Goal: Use online tool/utility: Utilize a website feature to perform a specific function

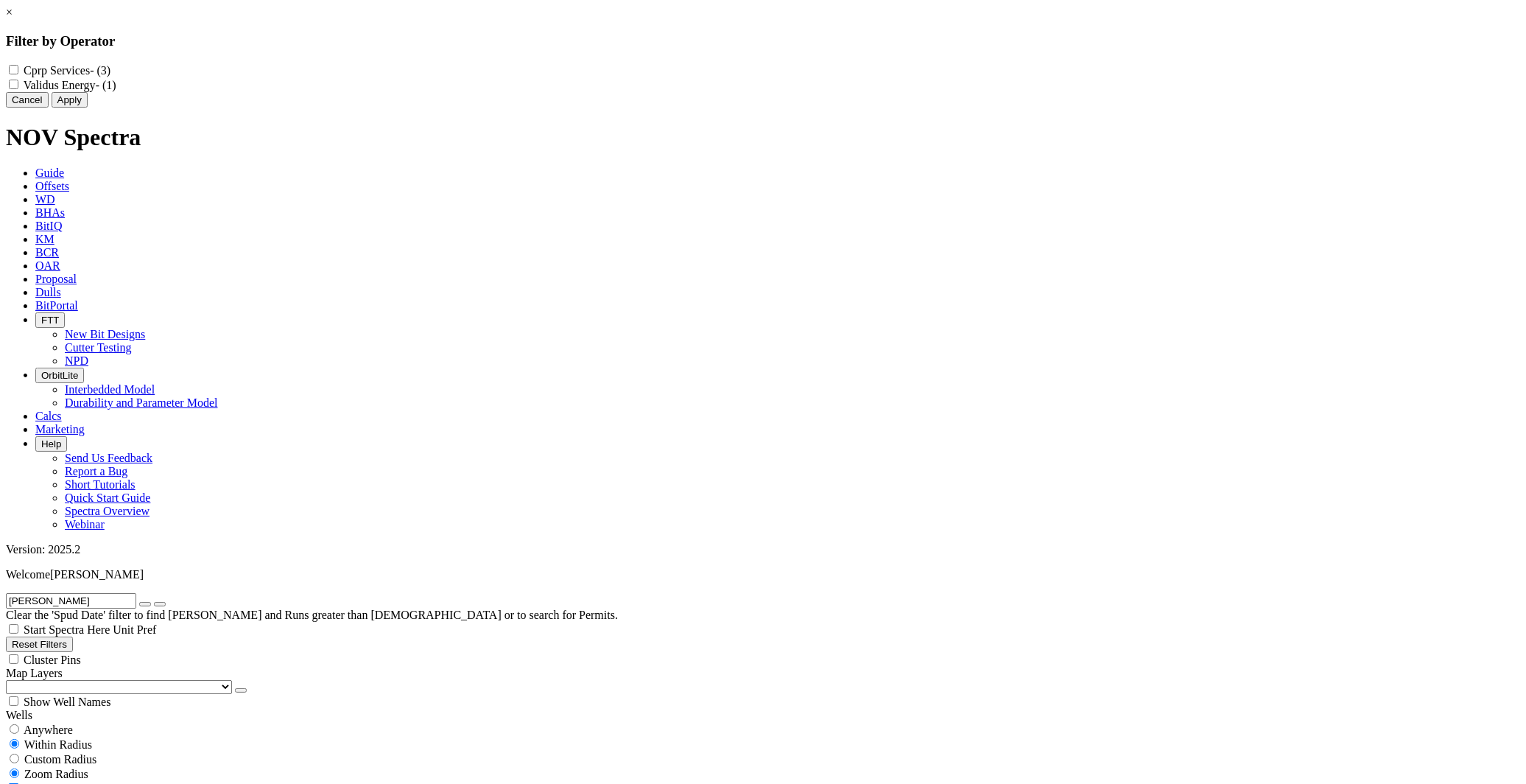
click at [18, 70] on Services "Cprp Services - (3)" at bounding box center [13, 69] width 10 height 10
checkbox Services "true"
click at [18, 89] on Energy "Validus Energy - (1)" at bounding box center [13, 84] width 10 height 10
checkbox Energy "true"
click at [88, 108] on button "Apply" at bounding box center [69, 100] width 36 height 16
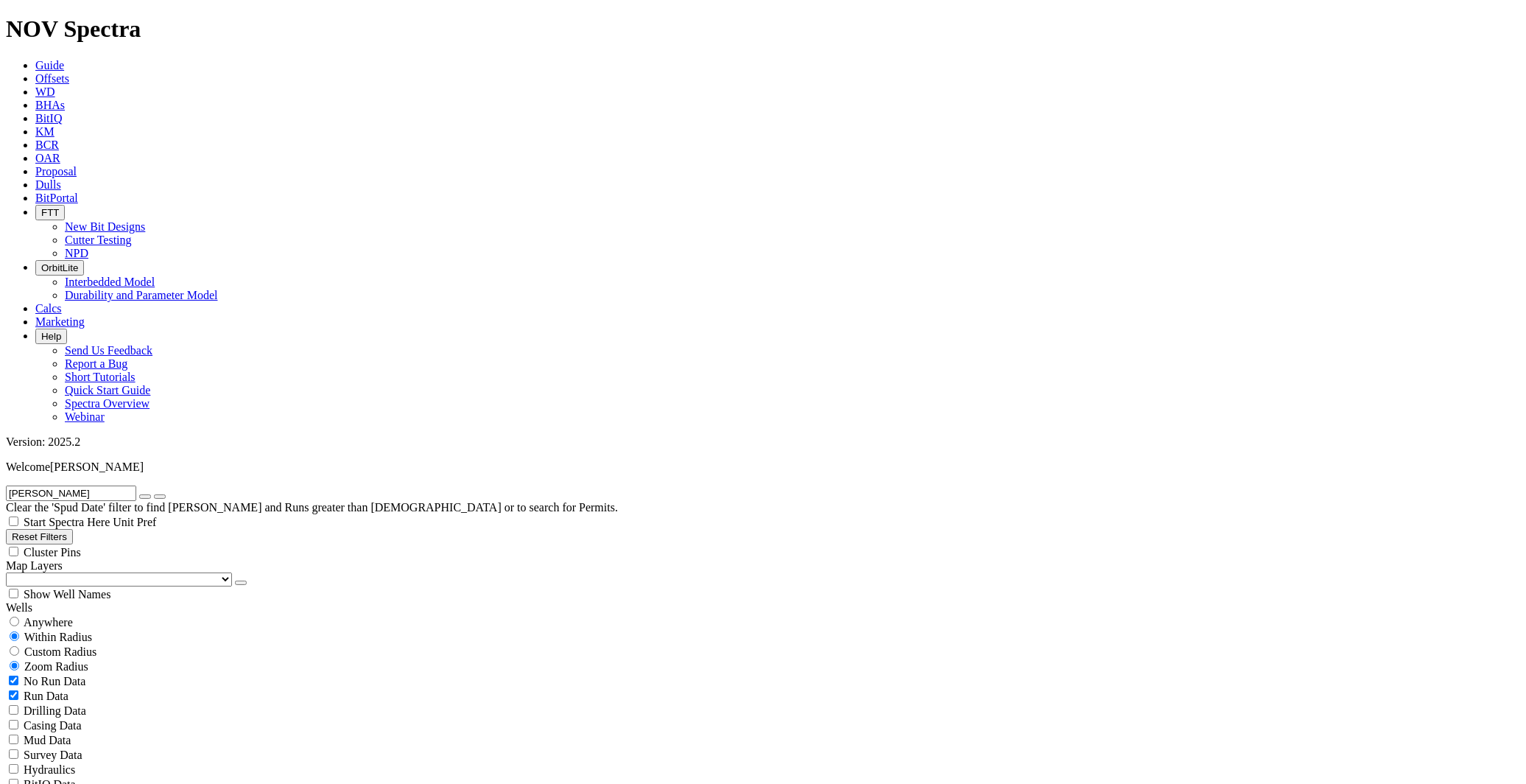
click at [33, 644] on div "Custom Radius" at bounding box center [763, 651] width 1515 height 15
radio input "true"
radio input "false"
click at [90, 674] on input "number" at bounding box center [71, 681] width 131 height 16
type input "20"
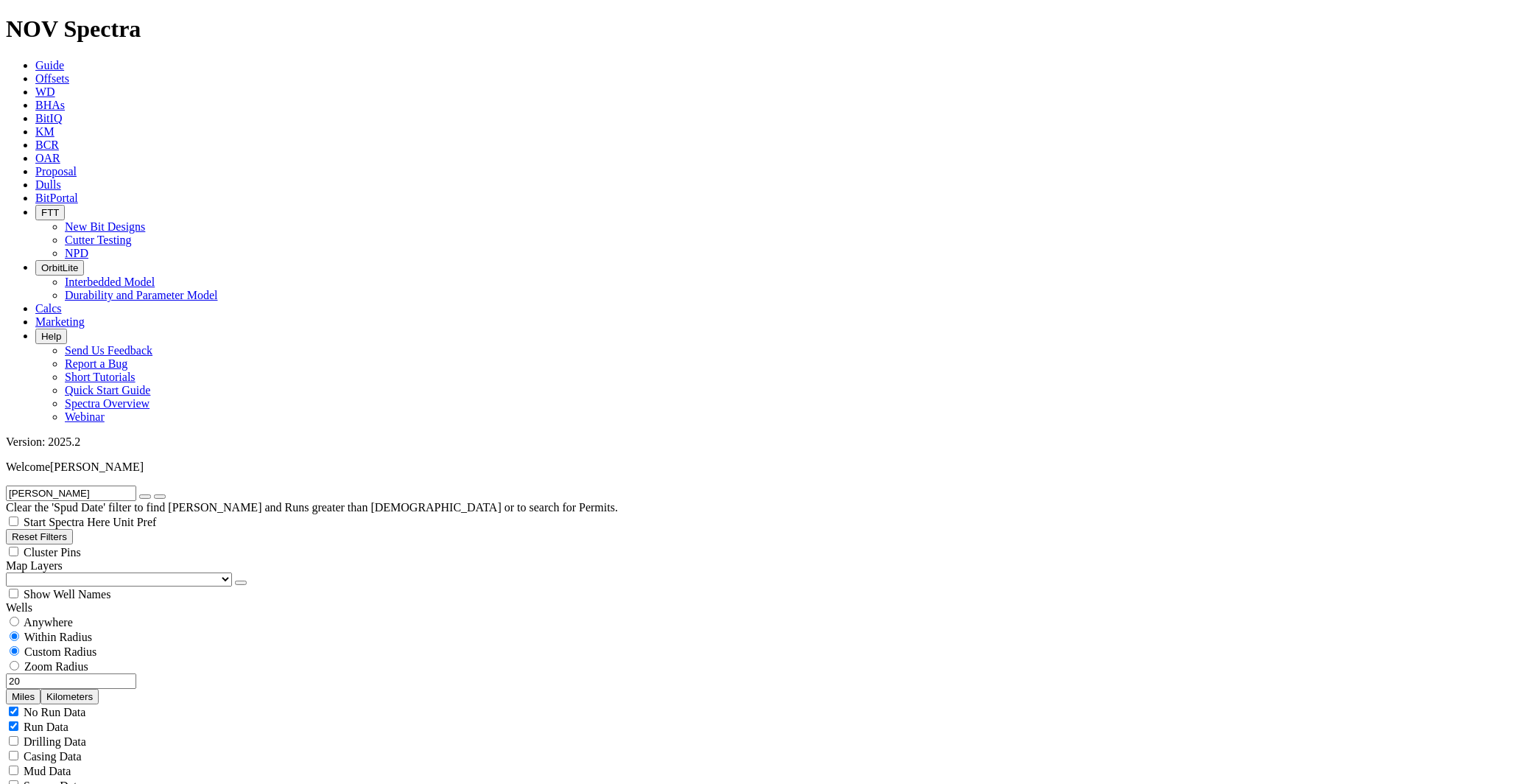
click at [40, 688] on button "Miles" at bounding box center [23, 696] width 34 height 16
click at [145, 496] on icon "button" at bounding box center [145, 496] width 0 height 0
click at [121, 674] on input "20" at bounding box center [71, 681] width 131 height 16
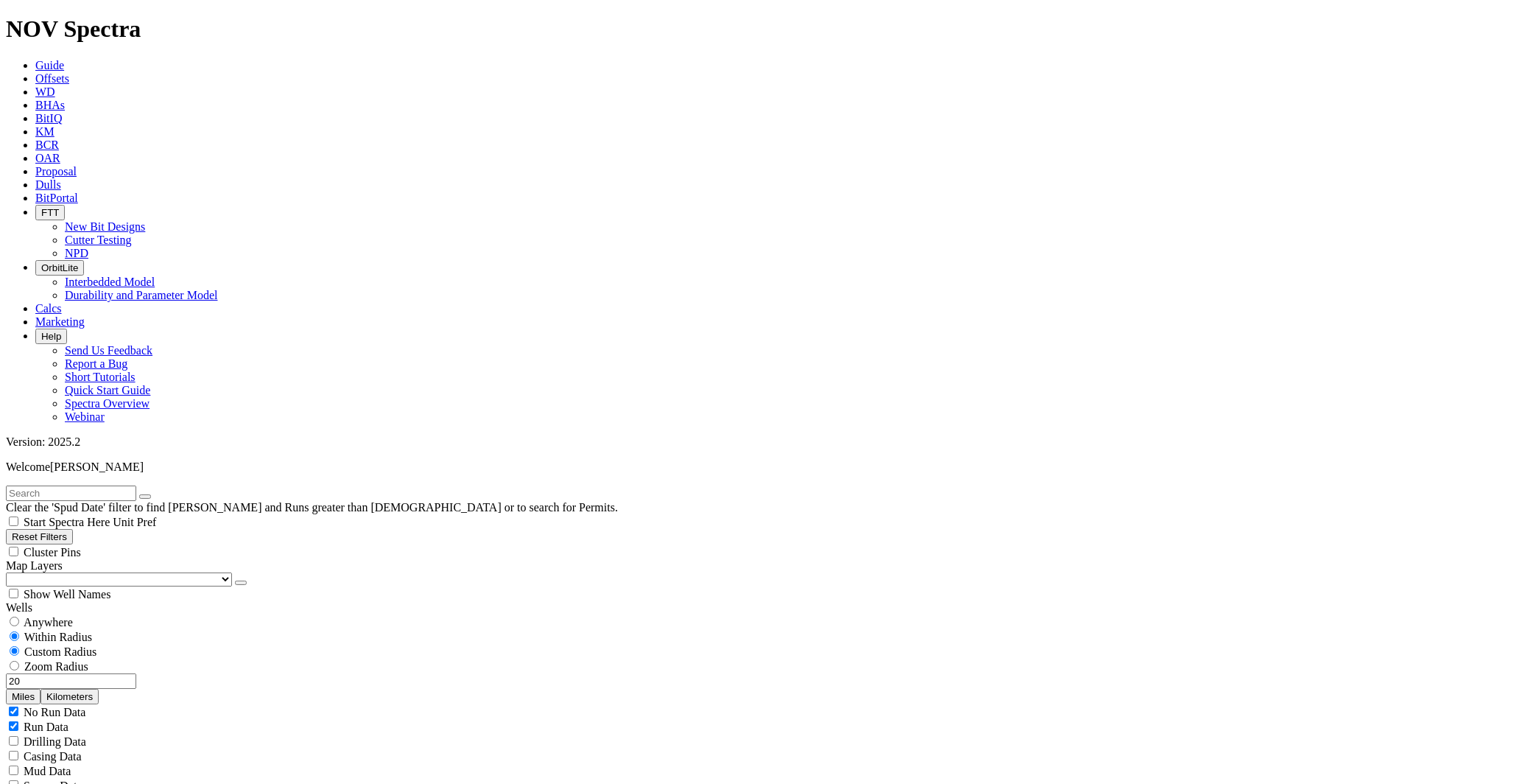
select select "6.75"
checkbox input "false"
select select "? number:6.75 ?"
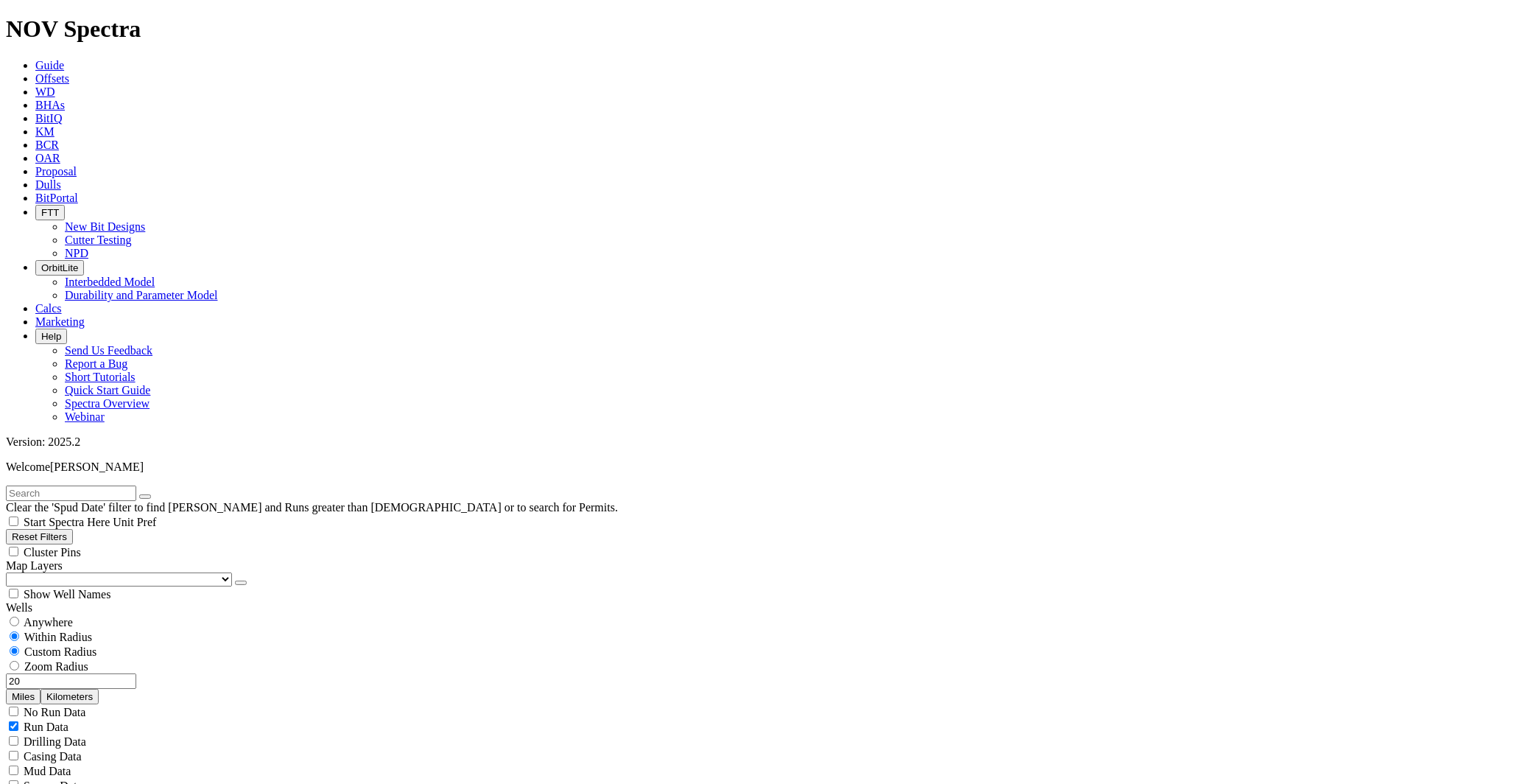
click at [931, 485] on div "Clear the 'Spud Date' filter to find [PERSON_NAME] and Runs greater than [DEMOG…" at bounding box center [763, 507] width 1515 height 44
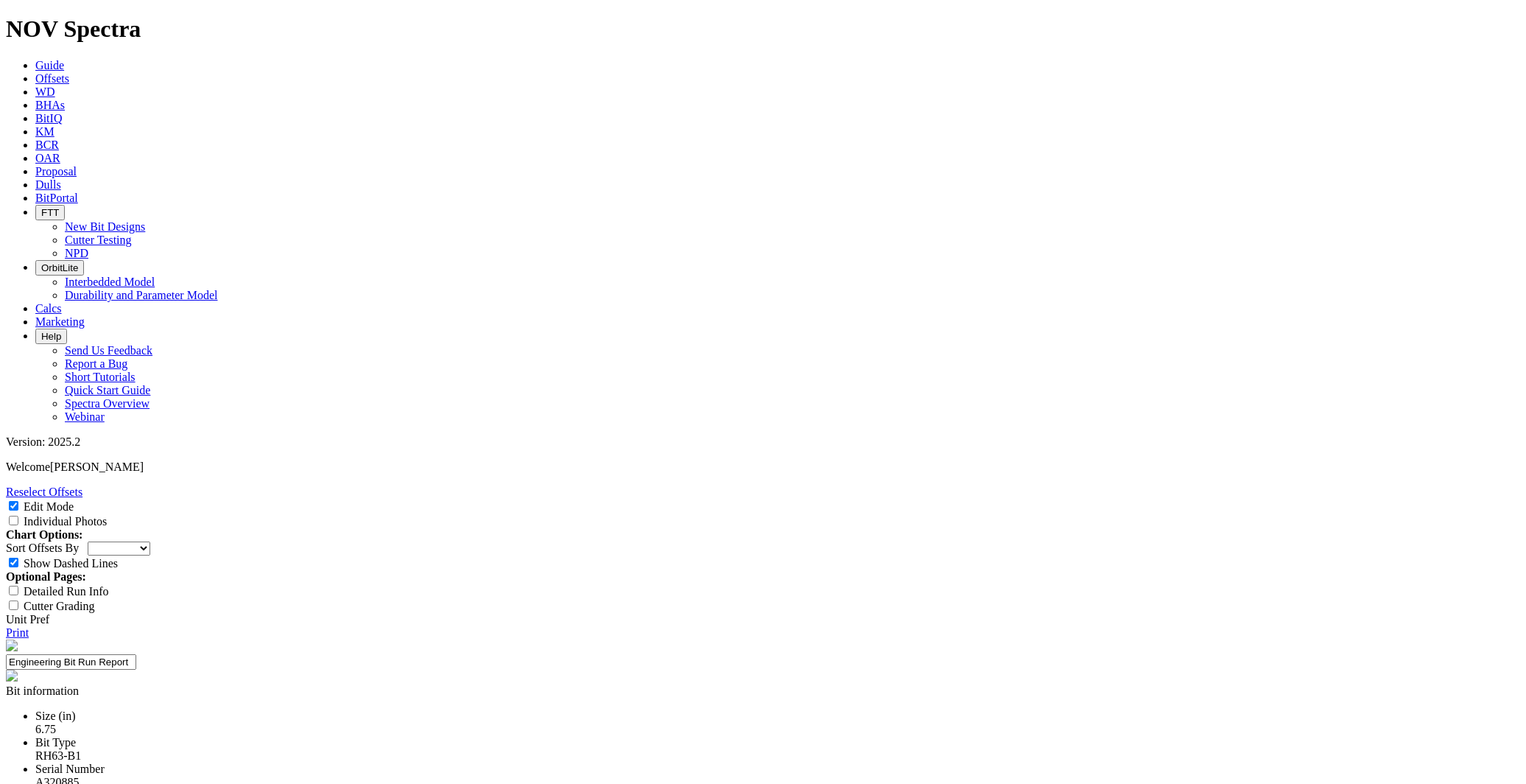
select select "string:[URL][DOMAIN_NAME]"
